Goal: Information Seeking & Learning: Learn about a topic

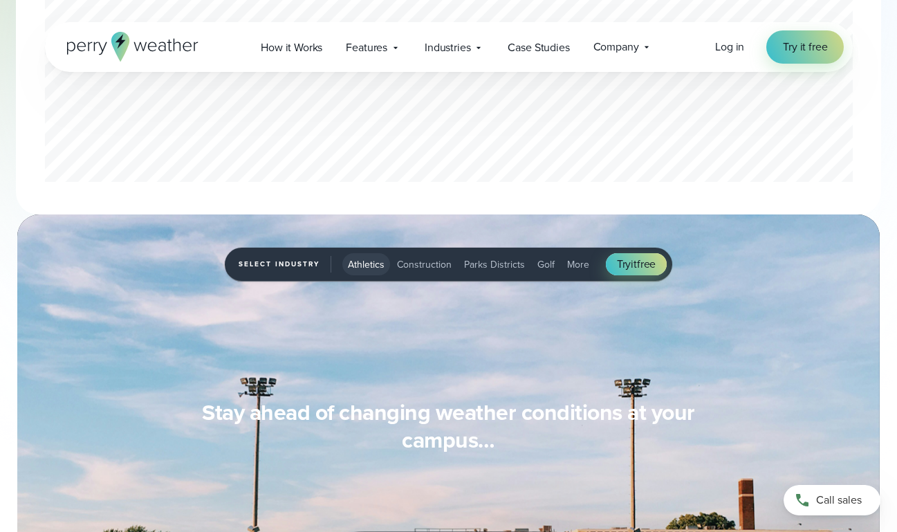
scroll to position [1038, 0]
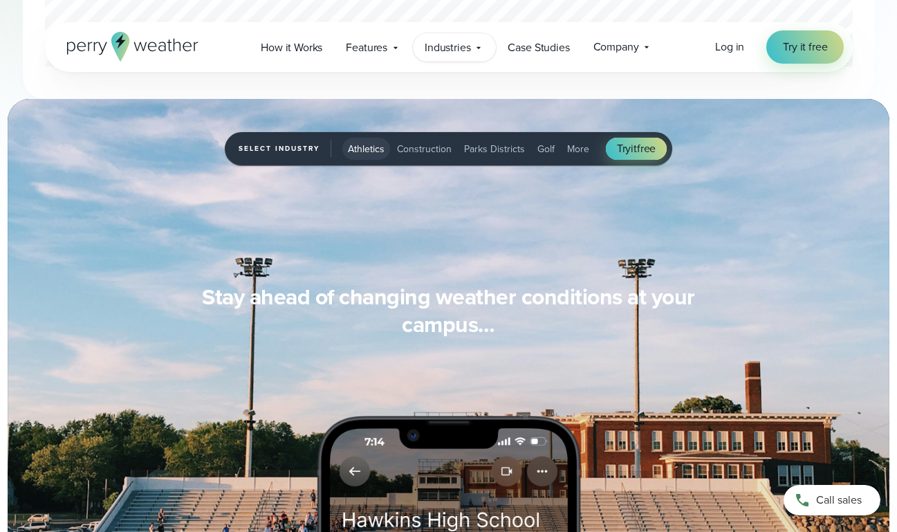
click at [451, 51] on span "Industries" at bounding box center [448, 47] width 46 height 17
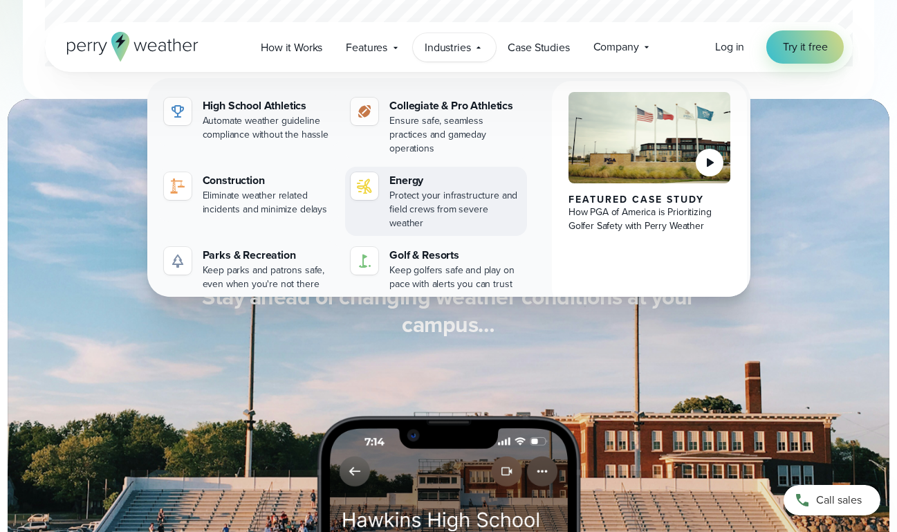
click at [368, 192] on link "Energy Protect your infrastructure and field crews from severe weather" at bounding box center [436, 201] width 182 height 69
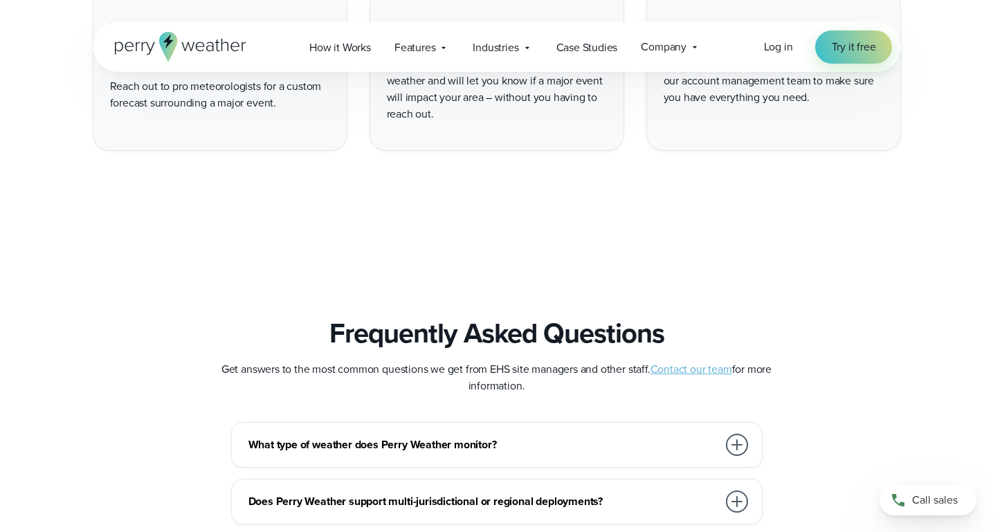
scroll to position [4005, 0]
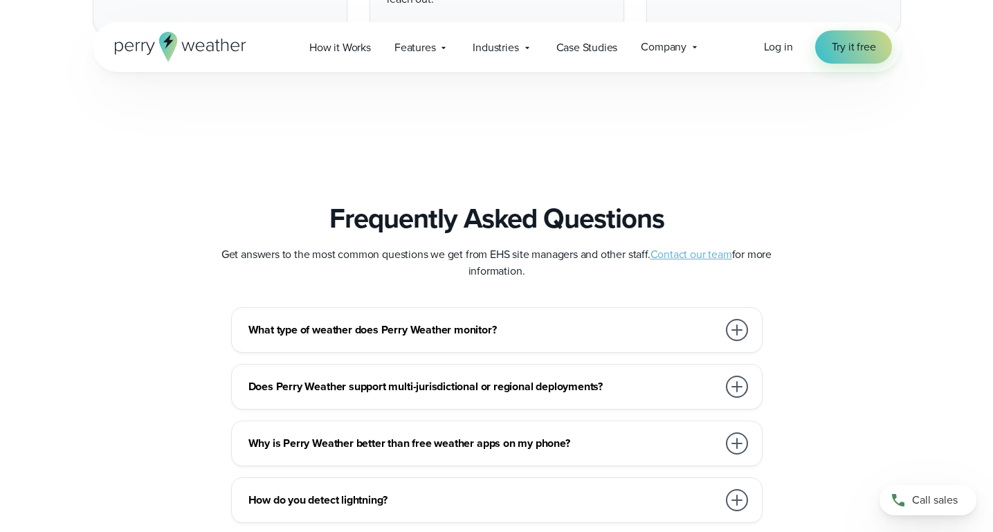
click at [733, 319] on div at bounding box center [737, 330] width 22 height 22
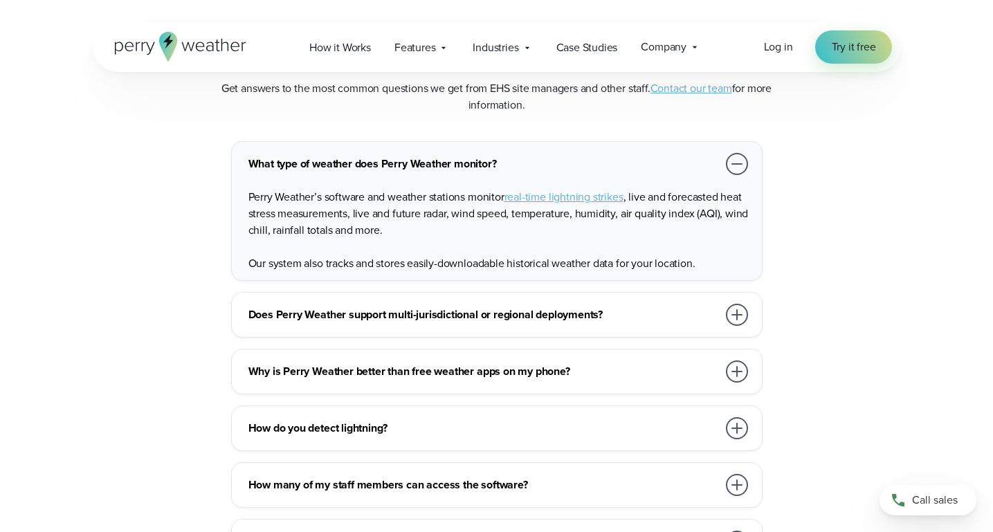
scroll to position [4121, 0]
